Goal: Transaction & Acquisition: Purchase product/service

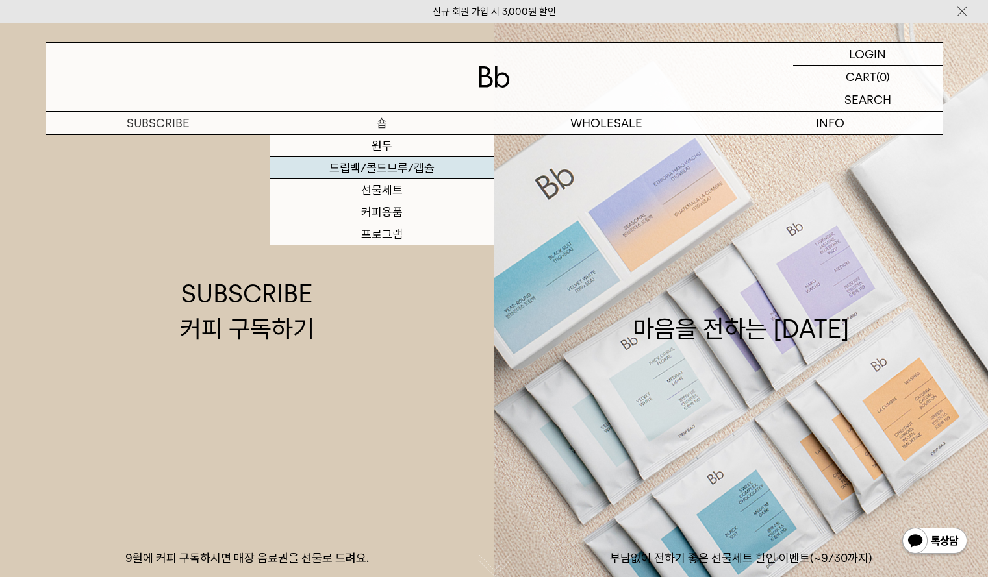
click at [404, 170] on link "드립백/콜드브루/캡슐" at bounding box center [382, 168] width 224 height 22
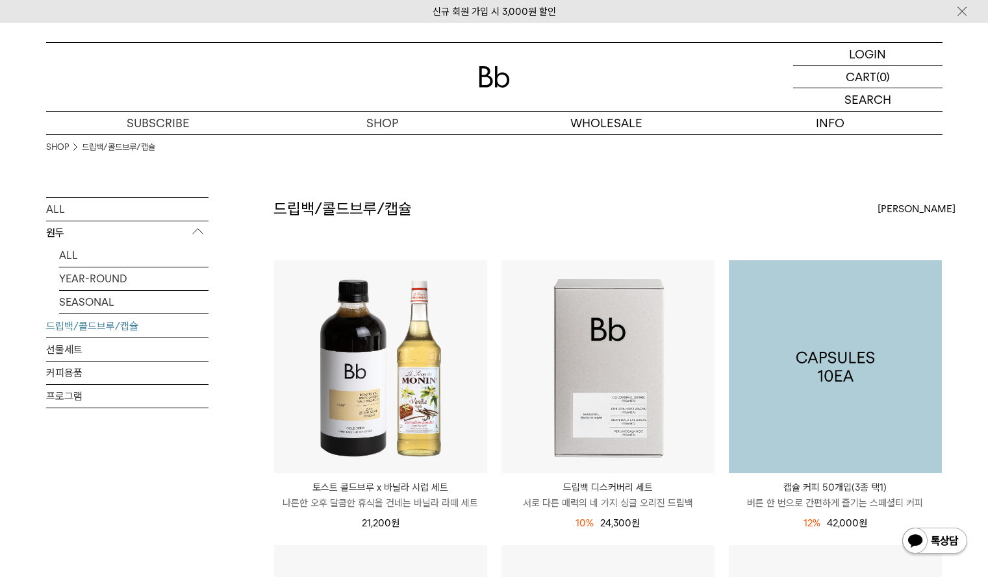
click at [878, 334] on img at bounding box center [835, 366] width 213 height 213
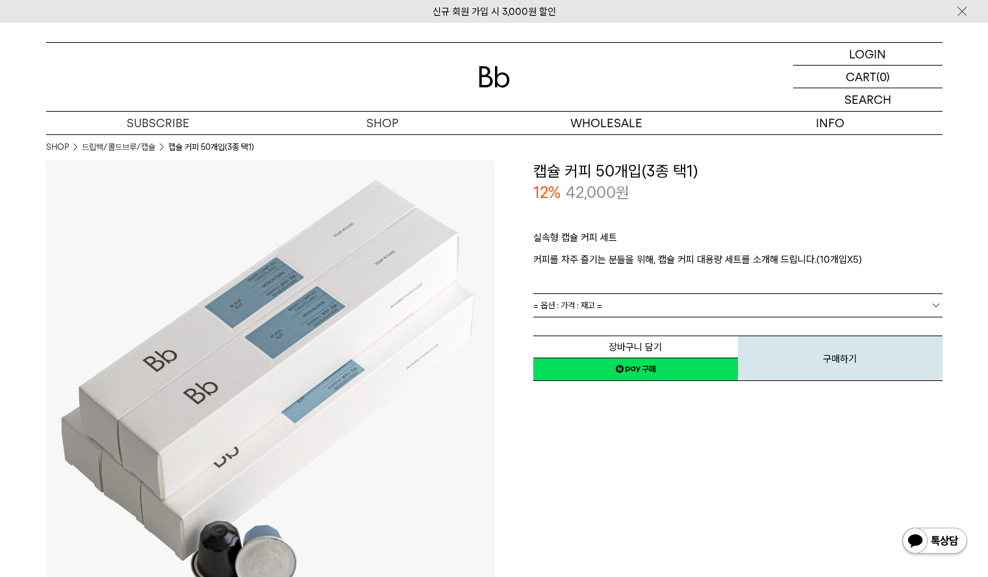
click at [845, 310] on link "= 옵션 : 가격 : 재고 =" at bounding box center [737, 305] width 409 height 23
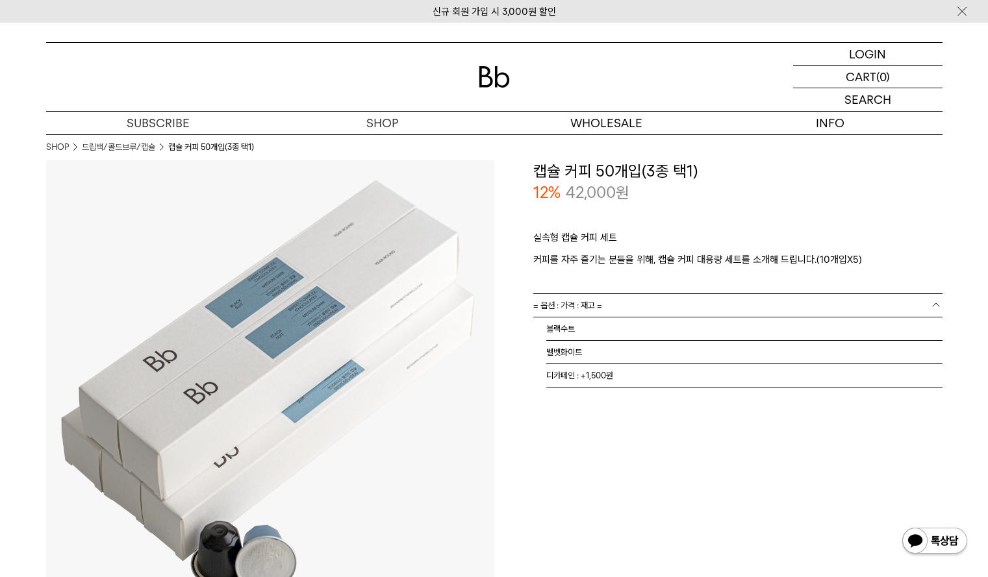
click at [864, 263] on p "커피를 자주 즐기는 분들을 위해, 캡슐 커피 대용량 세트를 소개해 드립니다.(10개입X5)" at bounding box center [737, 260] width 409 height 16
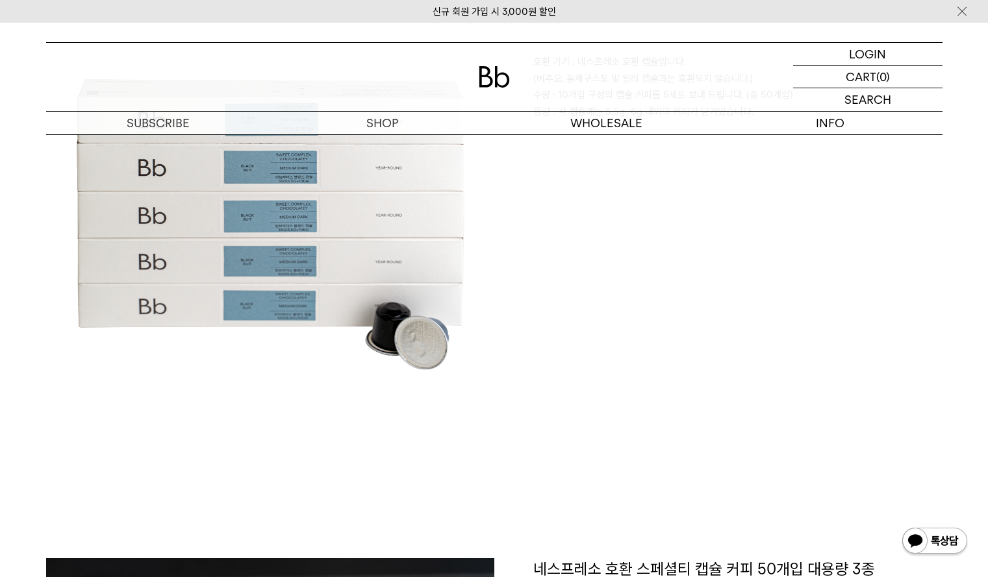
scroll to position [585, 0]
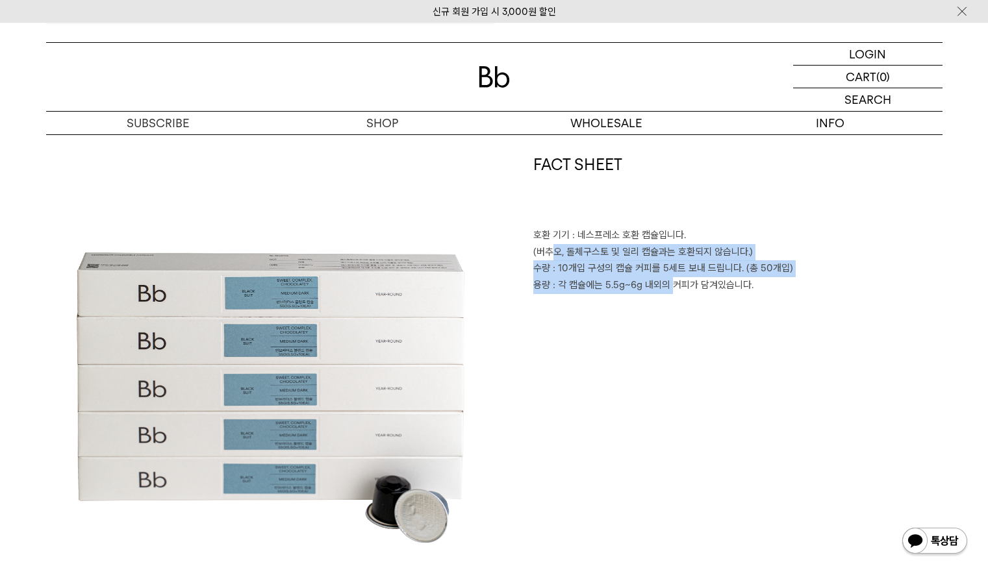
drag, startPoint x: 552, startPoint y: 246, endPoint x: 673, endPoint y: 281, distance: 125.6
click at [673, 281] on div "FACT SHEET 호환 기기 : 네스프레소 호환 캡슐입니다. (버추오, 돌체구스토 및 일리 캡슐과는 호환되지 않습니다.) 수량 : 10개입 …" at bounding box center [718, 378] width 448 height 448
click at [673, 281] on span ": 각 캡슐에는 5.5g~6g 내외의 커피가 담겨있습니다." at bounding box center [653, 285] width 201 height 12
drag, startPoint x: 592, startPoint y: 244, endPoint x: 775, endPoint y: 279, distance: 185.8
click at [774, 279] on div "FACT SHEET 호환 기기 : 네스프레소 호환 캡슐입니다. (버추오, 돌체구스토 및 일리 캡슐과는 호환되지 않습니다.) 수량 : 10개입 …" at bounding box center [718, 378] width 448 height 448
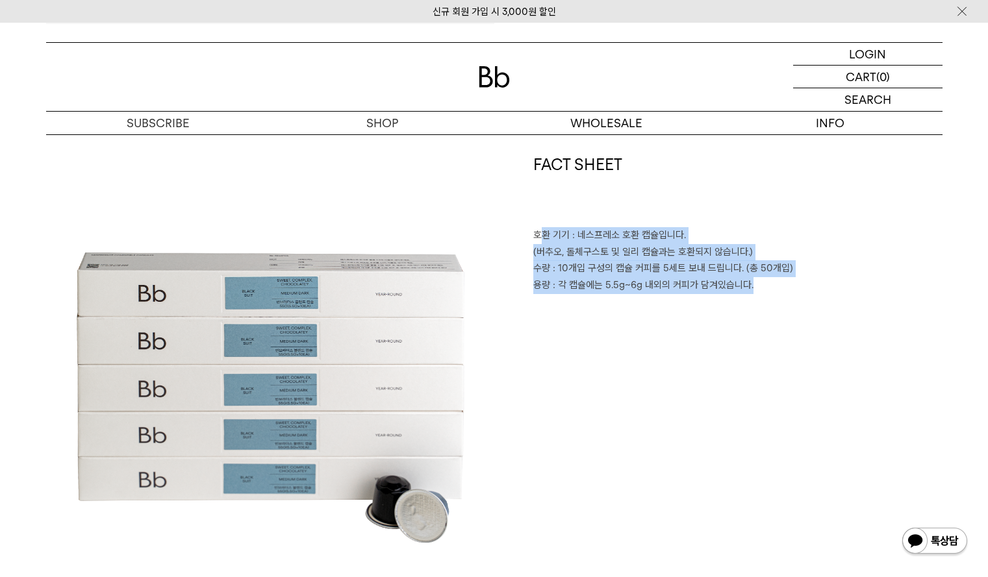
click at [777, 279] on p "용량 : 각 캡슐에는 5.5g~6g 내외의 커피가 담겨있습니다." at bounding box center [737, 285] width 409 height 17
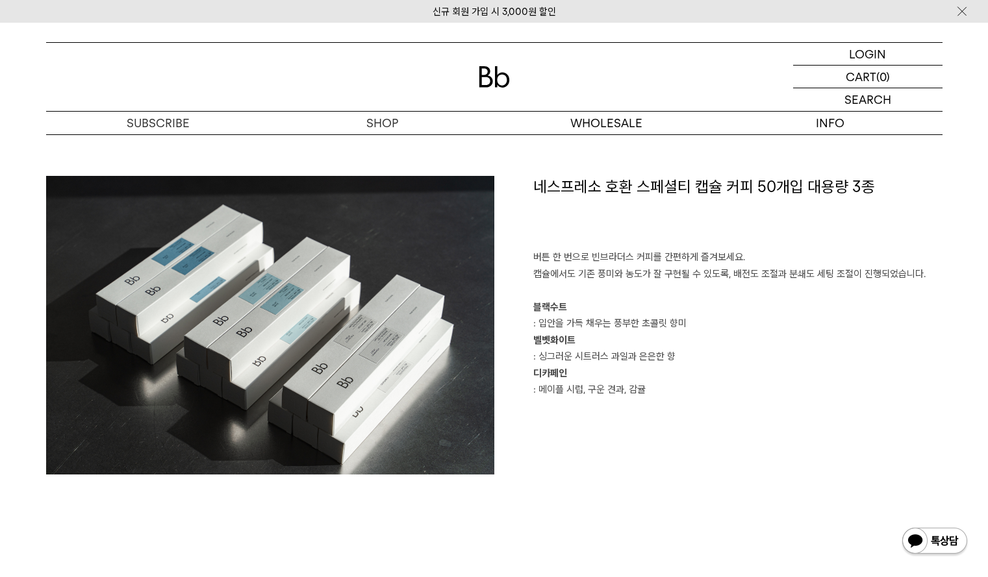
scroll to position [1624, 0]
